Goal: Task Accomplishment & Management: Use online tool/utility

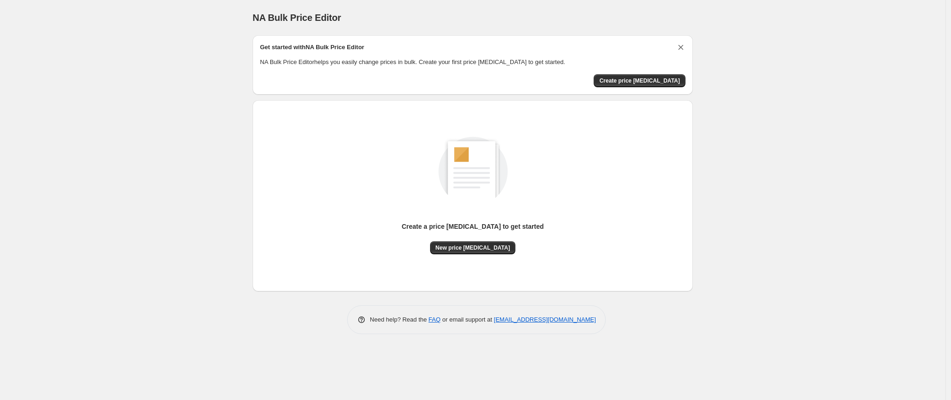
click at [681, 47] on icon "Dismiss card" at bounding box center [681, 47] width 5 height 5
